Goal: Task Accomplishment & Management: Manage account settings

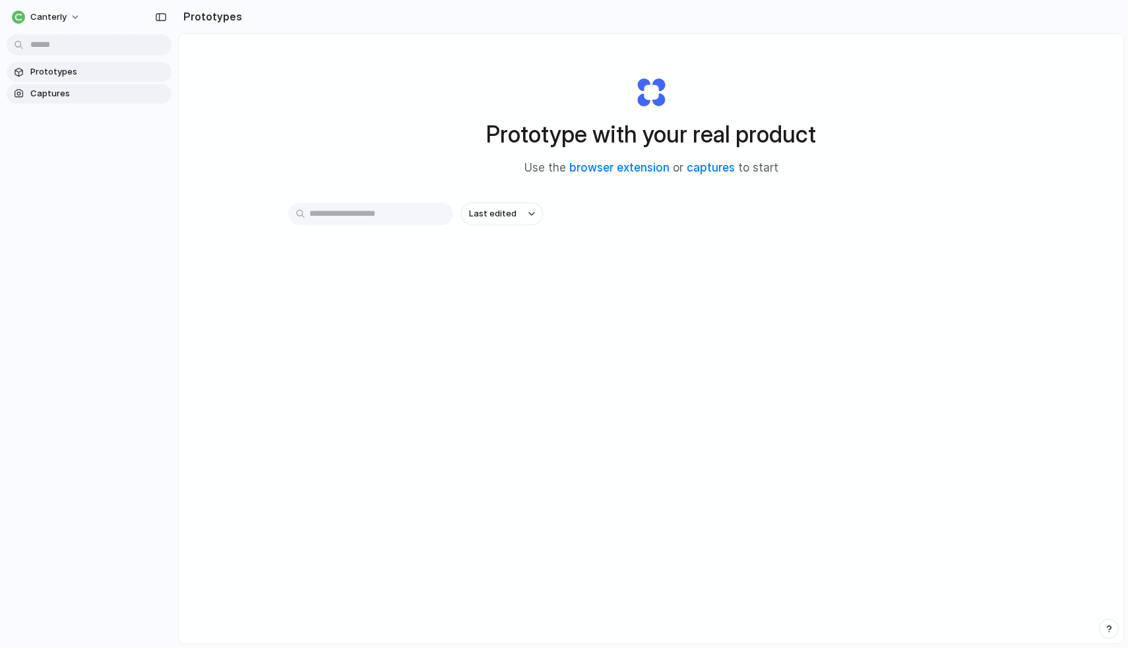
click at [84, 92] on span "Captures" at bounding box center [98, 93] width 136 height 13
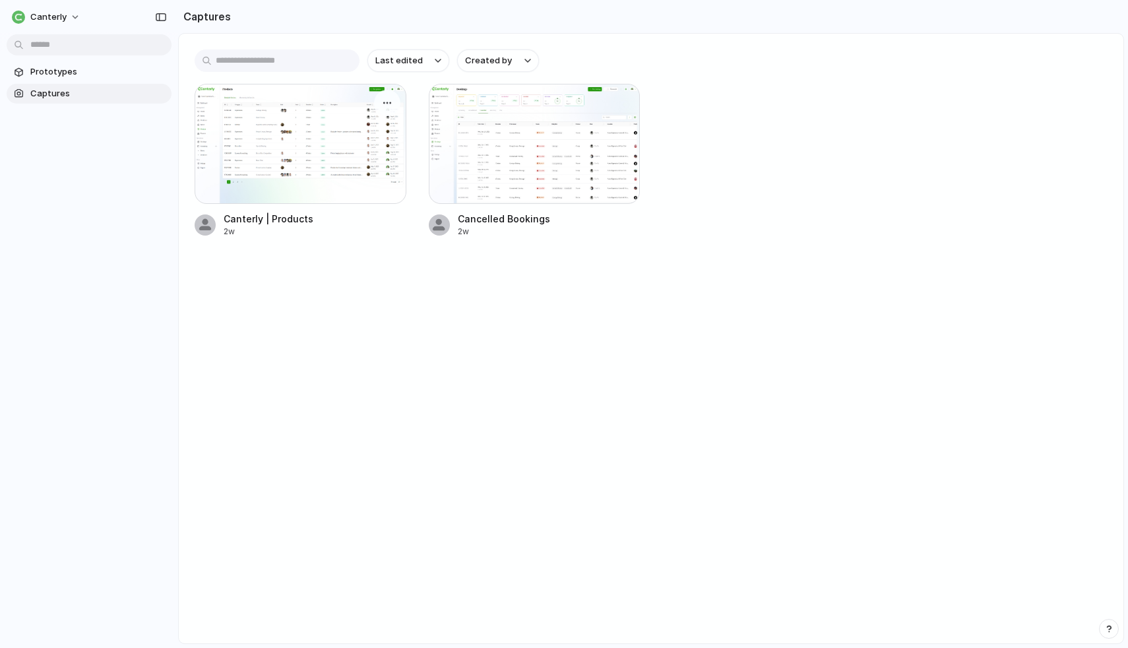
click at [381, 133] on div at bounding box center [301, 144] width 212 height 120
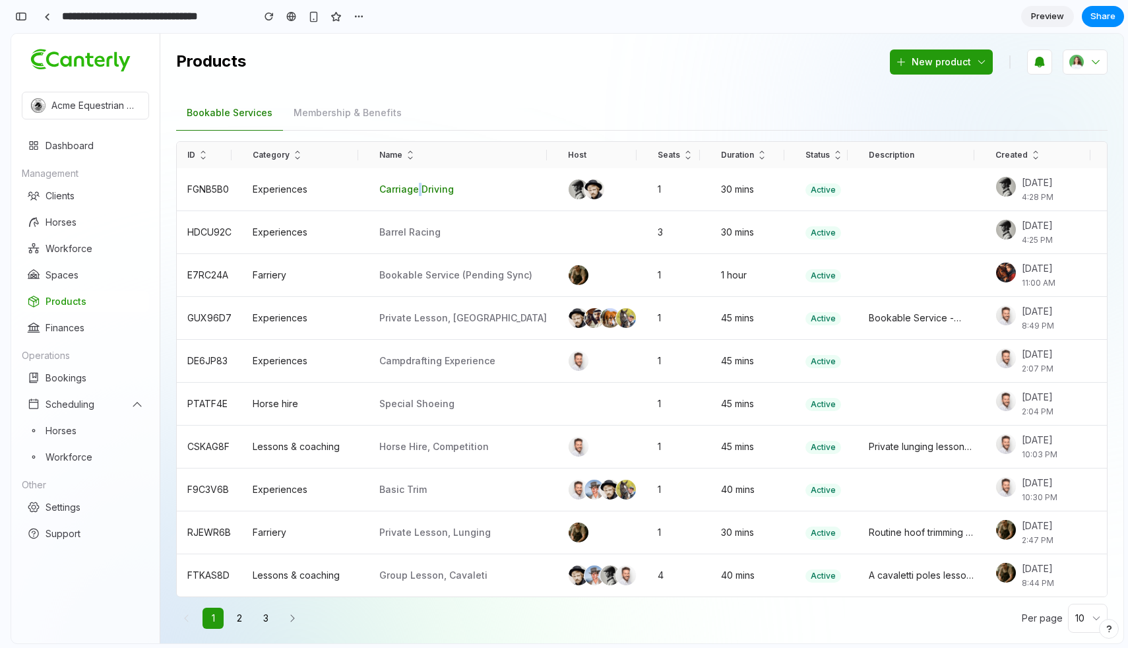
click at [422, 186] on span "Carriage Driving" at bounding box center [416, 188] width 75 height 11
click at [58, 323] on div "Finances" at bounding box center [65, 327] width 39 height 13
click at [896, 59] on icon "button" at bounding box center [901, 62] width 11 height 11
click at [920, 62] on span "New product" at bounding box center [941, 61] width 59 height 13
click at [811, 191] on span "Active" at bounding box center [823, 190] width 25 height 10
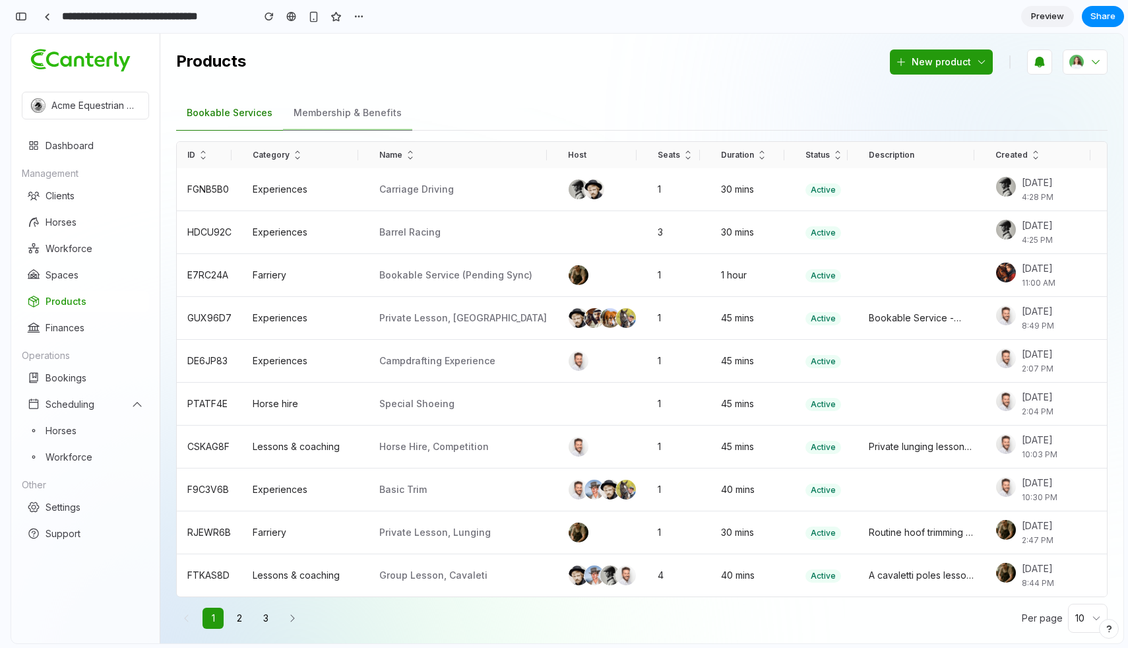
click at [323, 112] on button "Membership & Benefits" at bounding box center [347, 113] width 129 height 35
click at [245, 115] on button "Bookable Services" at bounding box center [229, 113] width 107 height 35
click at [811, 319] on td "Active" at bounding box center [826, 318] width 63 height 43
click at [422, 402] on span "Special shoeing" at bounding box center [416, 403] width 75 height 11
click at [422, 408] on span "Special shoeing" at bounding box center [416, 403] width 75 height 11
